Goal: Task Accomplishment & Management: Manage account settings

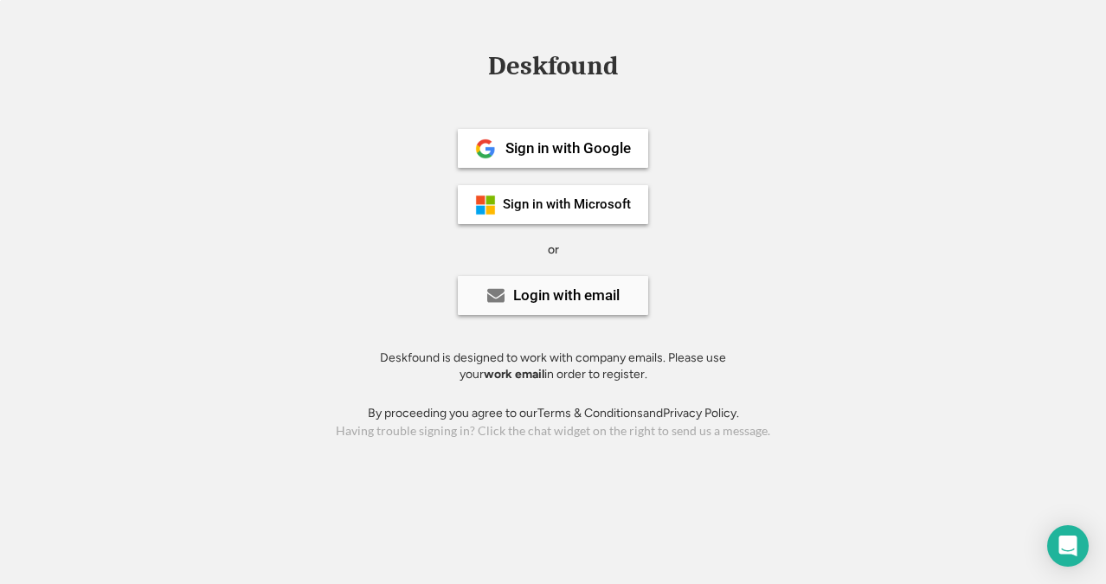
click at [557, 300] on div "Login with email" at bounding box center [566, 295] width 106 height 15
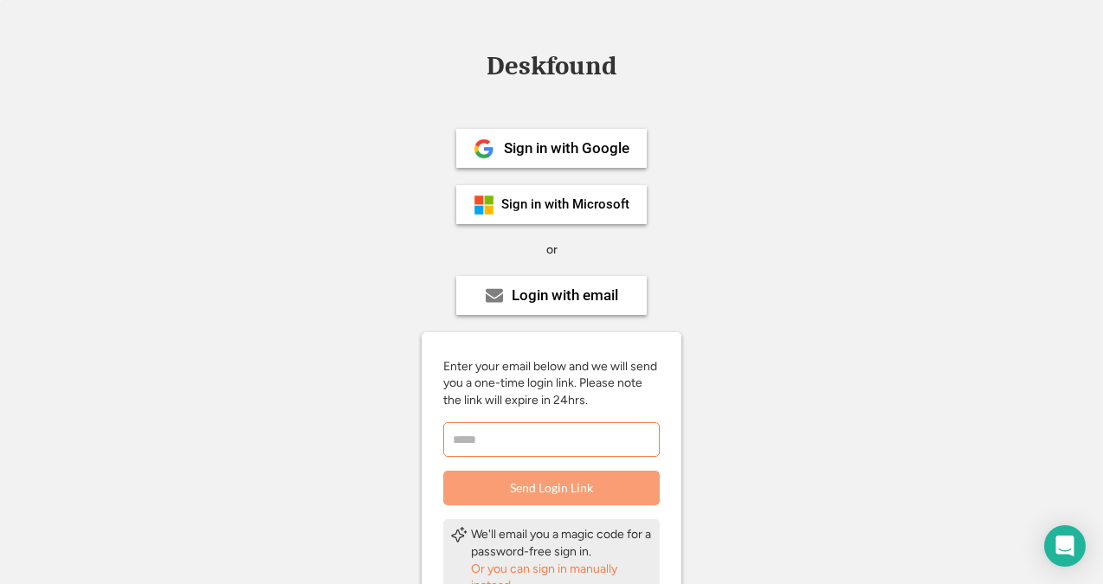
click at [550, 447] on input "email" at bounding box center [551, 439] width 216 height 35
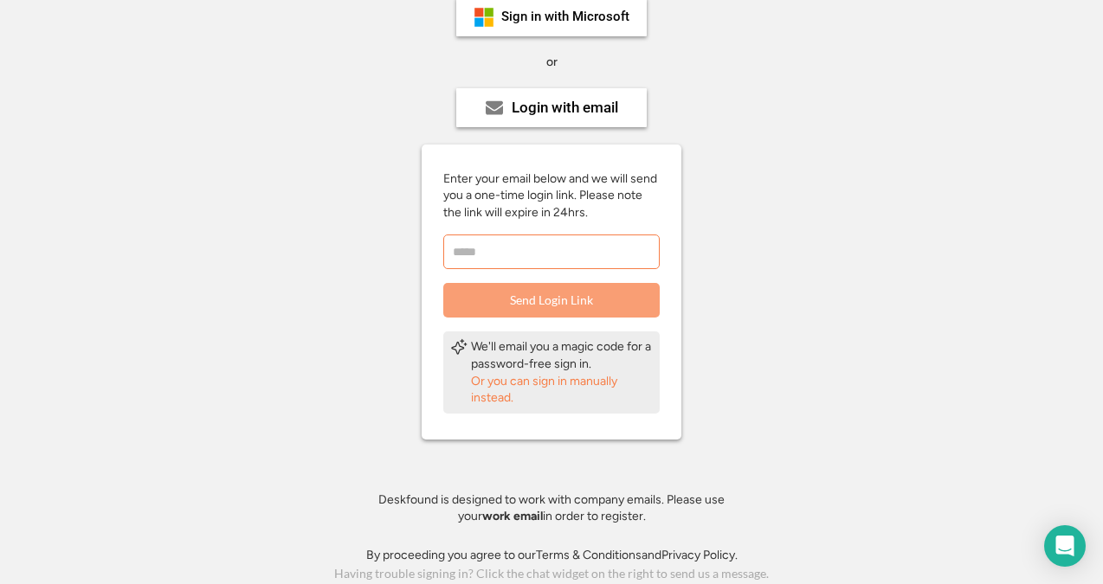
scroll to position [189, 0]
click at [467, 252] on input "email" at bounding box center [551, 251] width 216 height 35
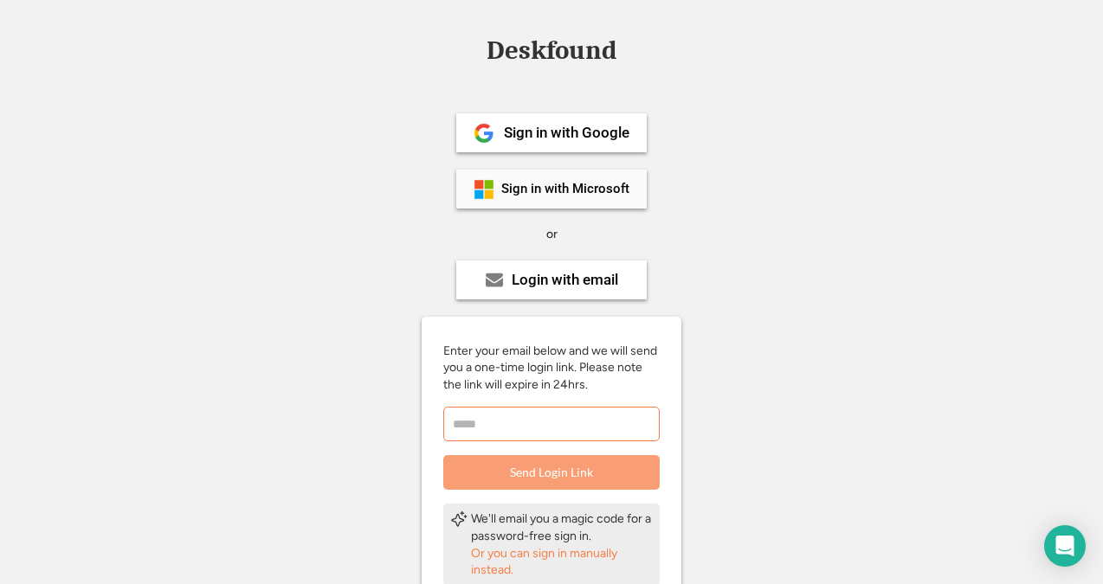
click at [523, 188] on div "Sign in with Microsoft" at bounding box center [565, 189] width 128 height 13
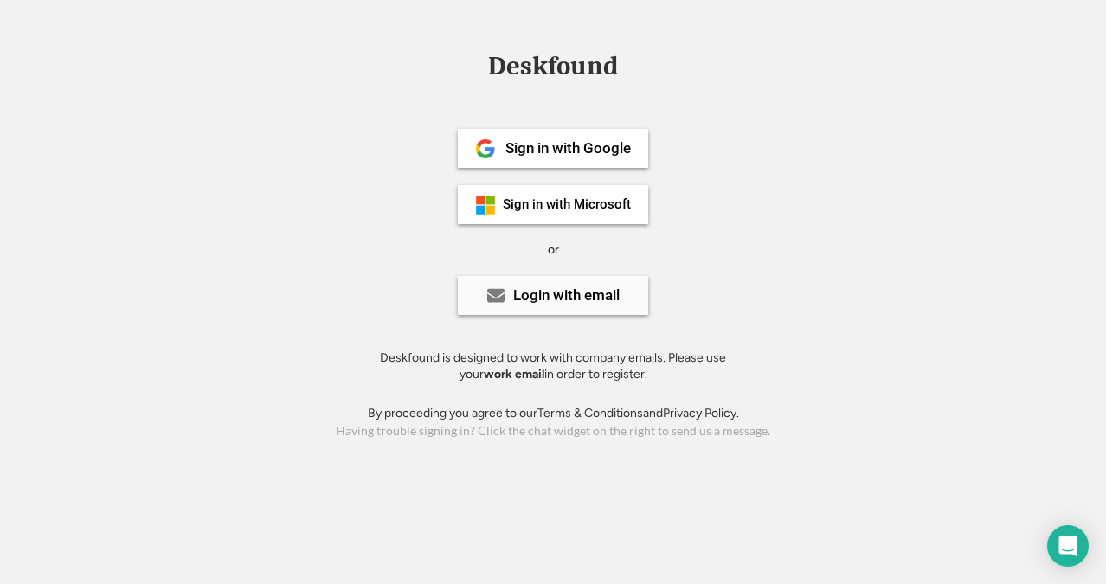
click at [613, 292] on div "Login with email" at bounding box center [566, 295] width 106 height 15
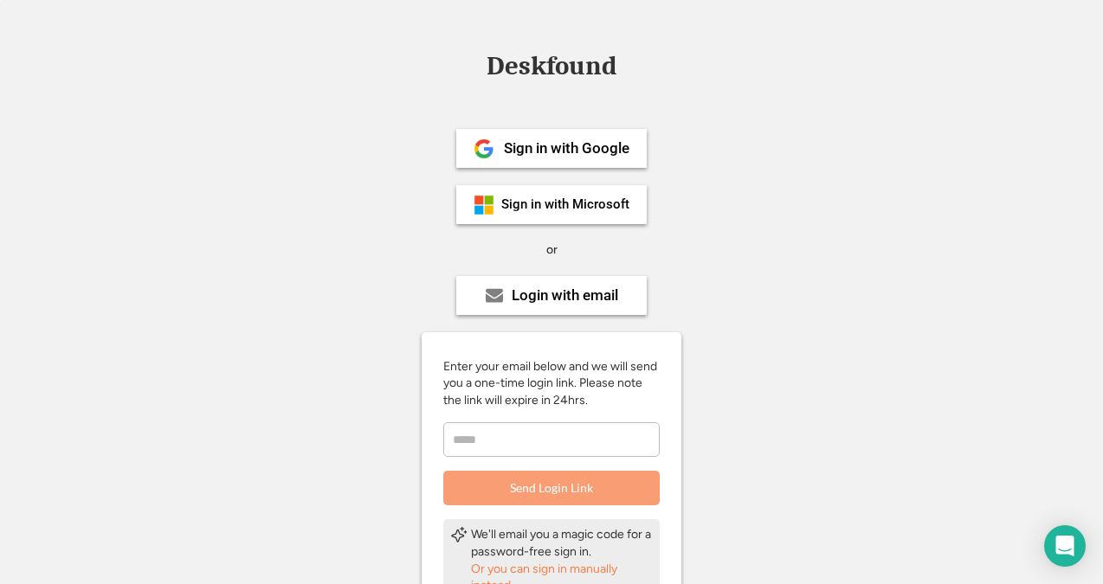
click at [523, 439] on input "email" at bounding box center [551, 439] width 216 height 35
type input "**********"
click at [524, 486] on button "Send Login Link" at bounding box center [551, 488] width 216 height 35
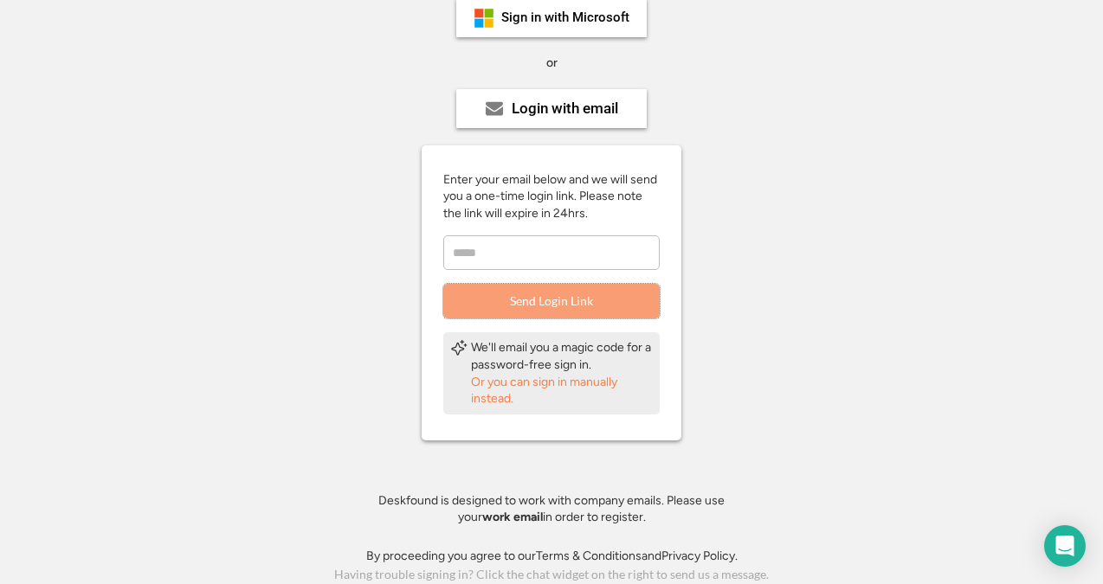
scroll to position [189, 0]
click at [486, 400] on div "Or you can sign in manually instead." at bounding box center [562, 389] width 182 height 34
